Goal: Browse casually: Explore the website without a specific task or goal

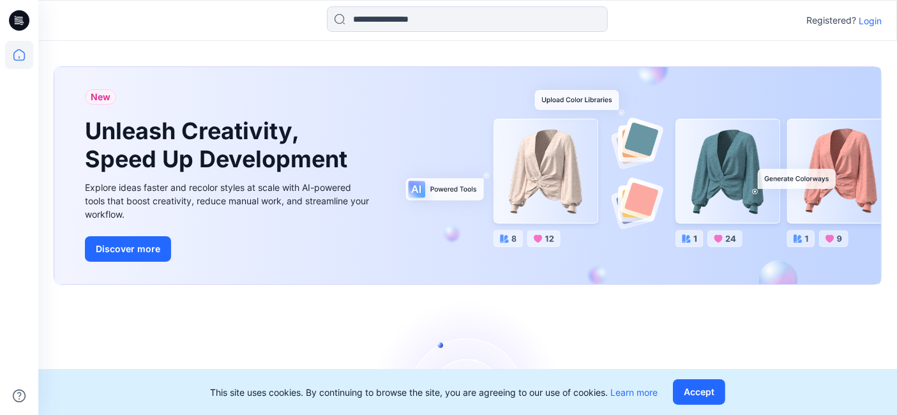
click at [871, 19] on p "Login" at bounding box center [870, 20] width 23 height 13
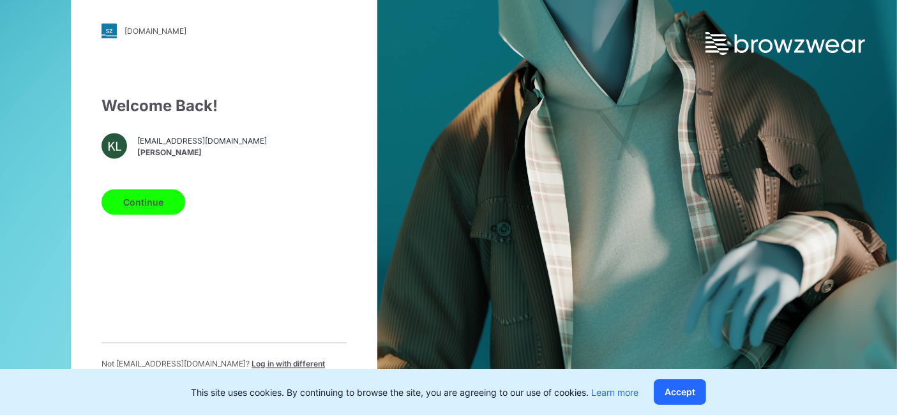
click at [149, 205] on button "Continue" at bounding box center [143, 203] width 84 height 26
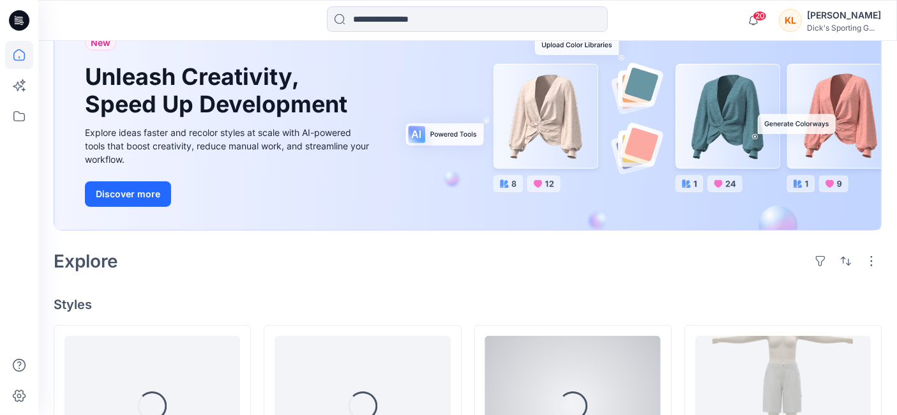
scroll to position [283, 0]
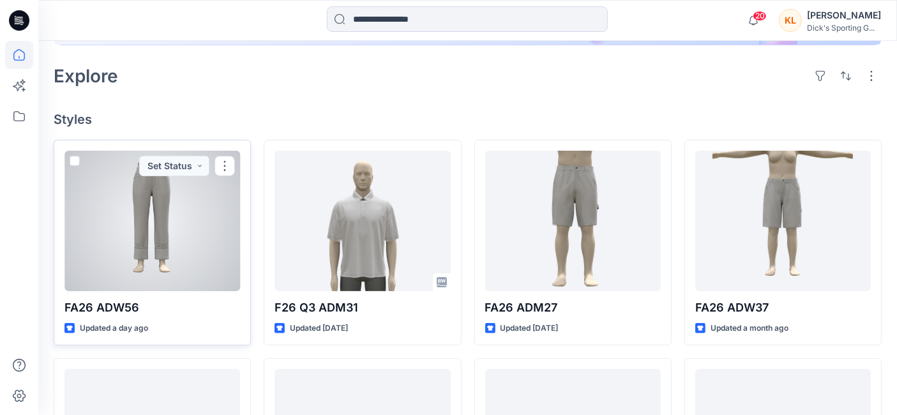
click at [169, 234] on div at bounding box center [152, 221] width 176 height 140
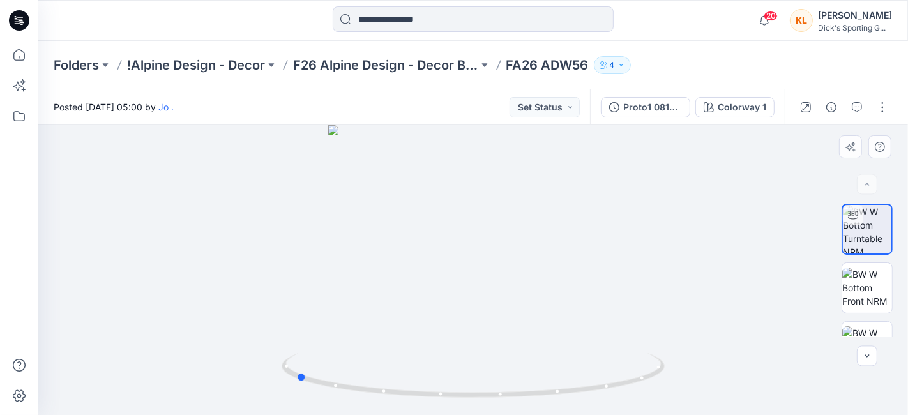
drag, startPoint x: 424, startPoint y: 261, endPoint x: 630, endPoint y: 264, distance: 206.2
click at [630, 264] on div at bounding box center [472, 270] width 869 height 290
drag, startPoint x: 454, startPoint y: 257, endPoint x: 618, endPoint y: 257, distance: 163.4
click at [618, 257] on div at bounding box center [472, 270] width 869 height 290
drag, startPoint x: 522, startPoint y: 234, endPoint x: 507, endPoint y: 320, distance: 87.3
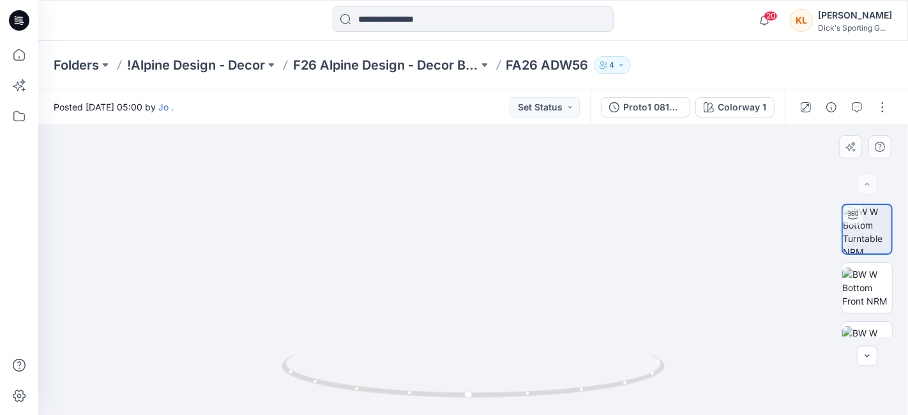
click at [507, 320] on img at bounding box center [473, 247] width 602 height 335
drag, startPoint x: 469, startPoint y: 392, endPoint x: 554, endPoint y: 394, distance: 85.6
click at [554, 394] on icon at bounding box center [474, 377] width 386 height 48
click at [853, 296] on img at bounding box center [867, 287] width 50 height 40
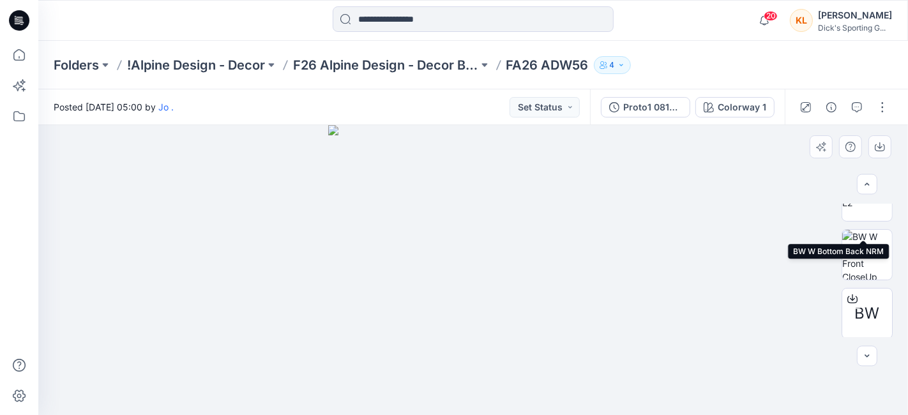
scroll to position [128, 0]
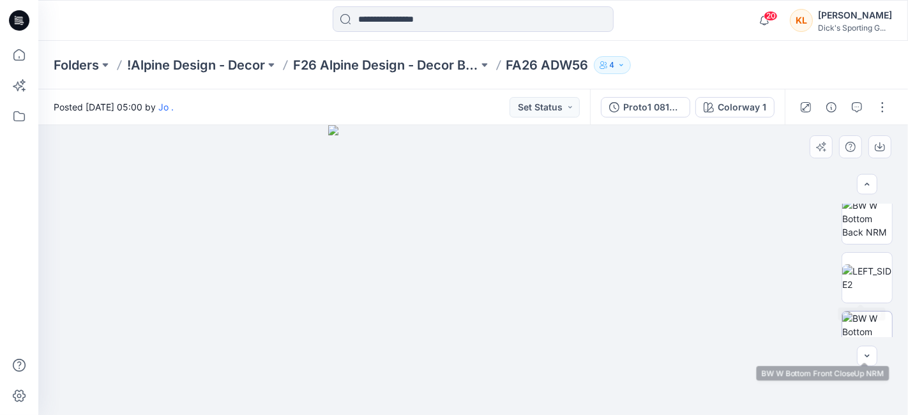
click at [871, 311] on img at bounding box center [867, 336] width 50 height 50
